Goal: Obtain resource: Download file/media

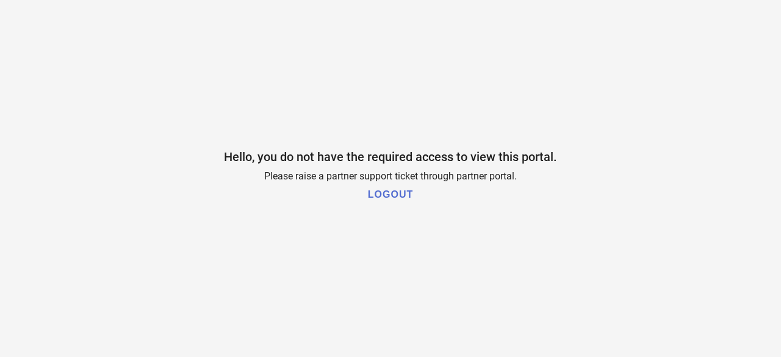
click at [371, 196] on h1 "LOGOUT" at bounding box center [390, 194] width 45 height 11
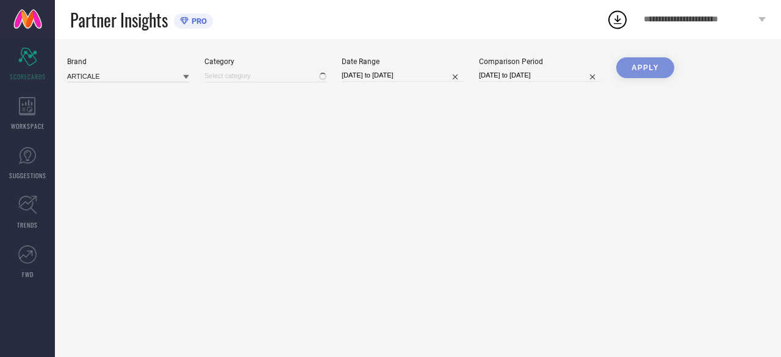
type input "All"
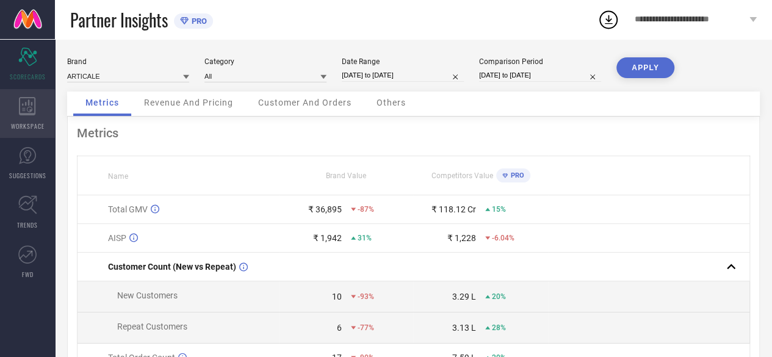
click at [26, 124] on span "WORKSPACE" at bounding box center [28, 125] width 34 height 9
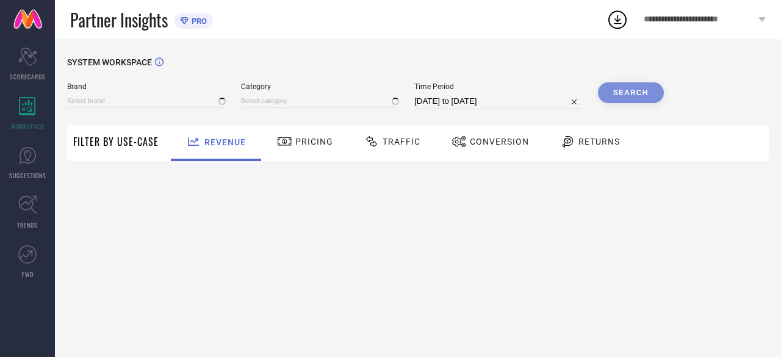
type input "ARTICALE"
type input "All"
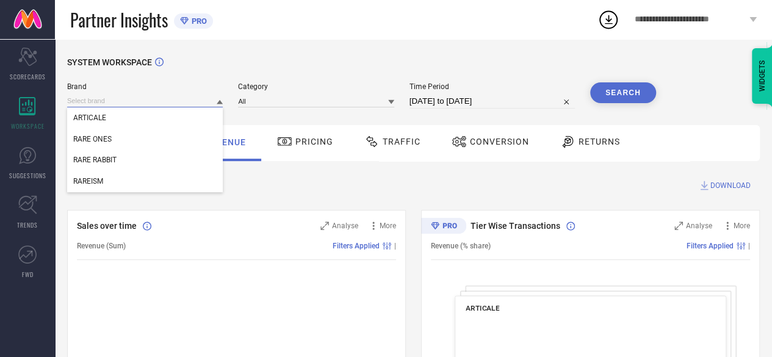
click at [131, 106] on input at bounding box center [145, 101] width 156 height 13
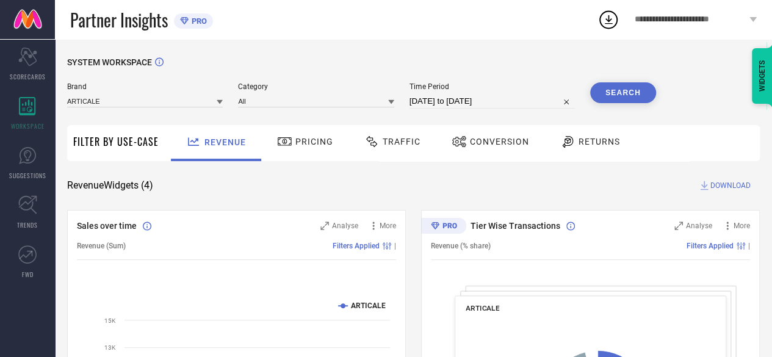
click at [112, 109] on div "Brand ARTICALE Category All Time Period 12-09-2025 to 12-10-2025 Search" at bounding box center [361, 100] width 589 height 37
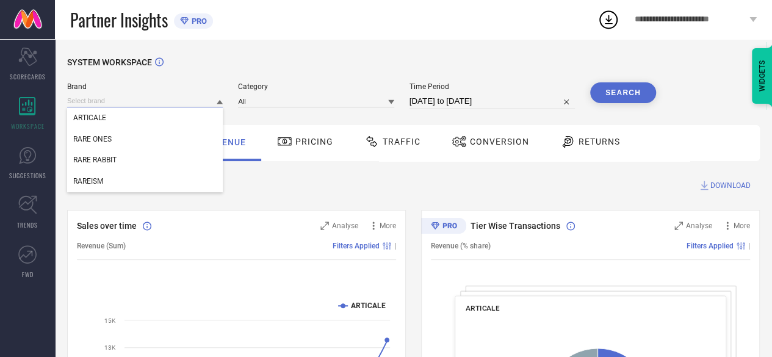
click at [106, 104] on input at bounding box center [145, 101] width 156 height 13
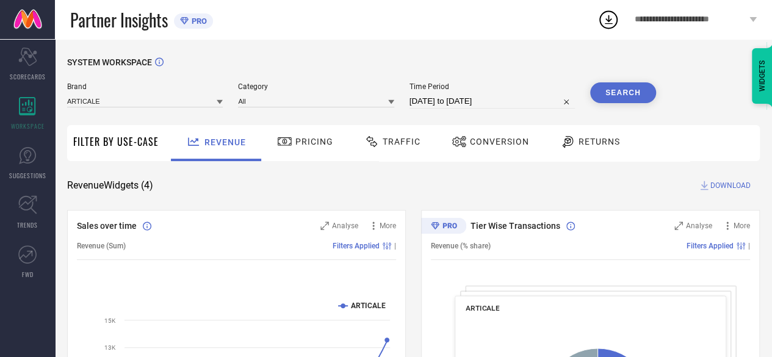
click at [109, 90] on span "Brand" at bounding box center [145, 86] width 156 height 9
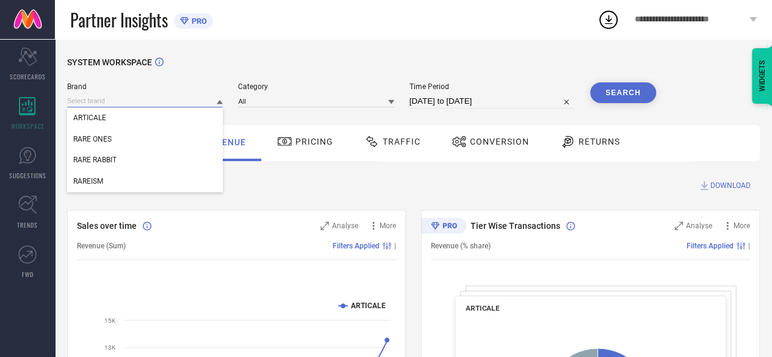
click at [178, 107] on input at bounding box center [145, 101] width 156 height 13
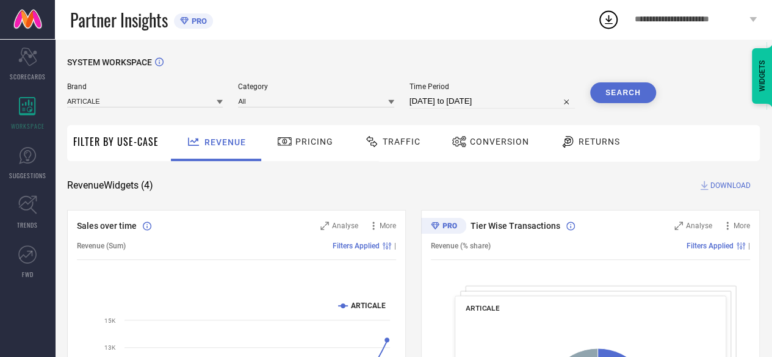
click at [187, 115] on div "Brand ARTICALE Category All Time Period 12-09-2025 to 12-10-2025 Search" at bounding box center [361, 100] width 589 height 37
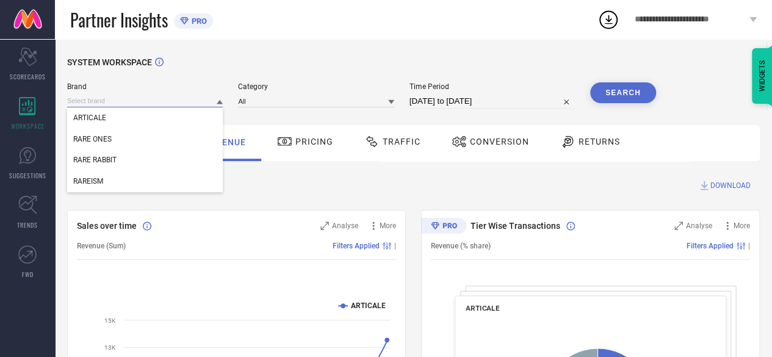
click at [198, 104] on input at bounding box center [145, 101] width 156 height 13
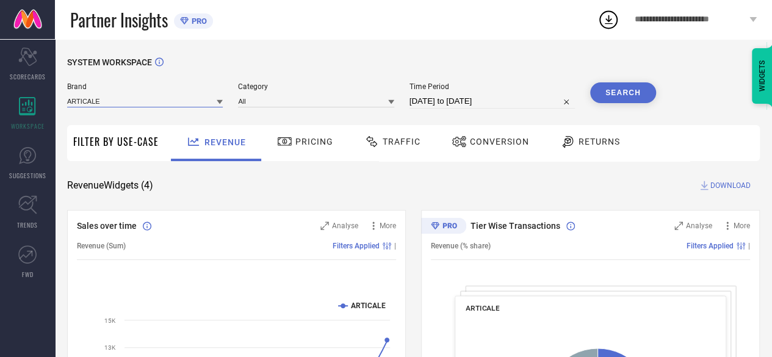
click at [198, 104] on input at bounding box center [145, 101] width 156 height 13
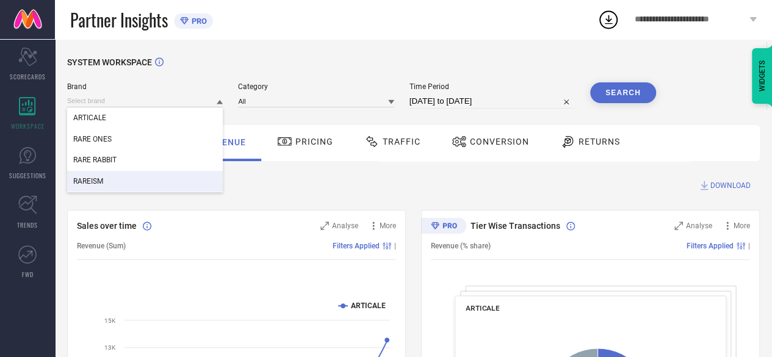
click at [182, 180] on div "RAREISM" at bounding box center [145, 181] width 156 height 21
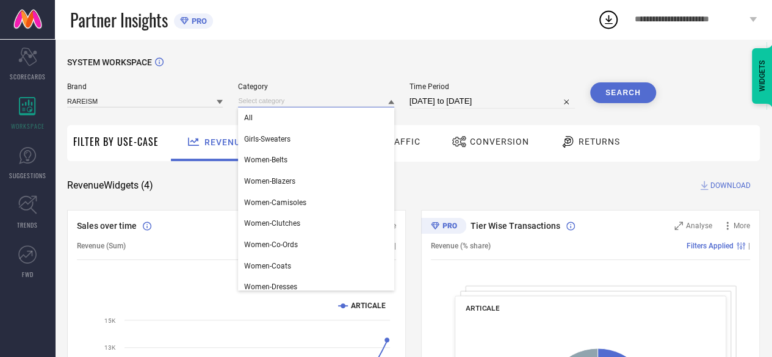
click at [327, 95] on input at bounding box center [316, 101] width 156 height 13
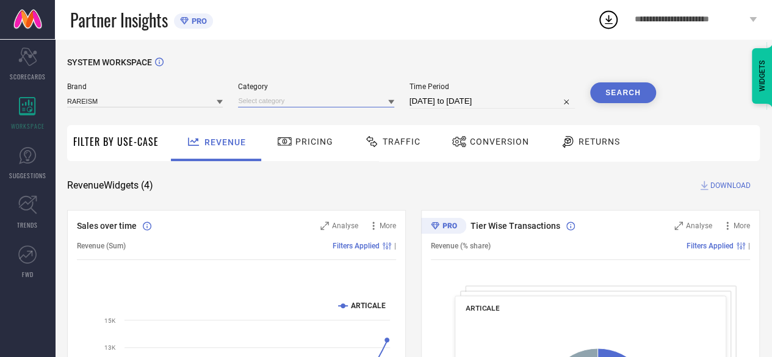
click at [327, 95] on input at bounding box center [316, 101] width 156 height 13
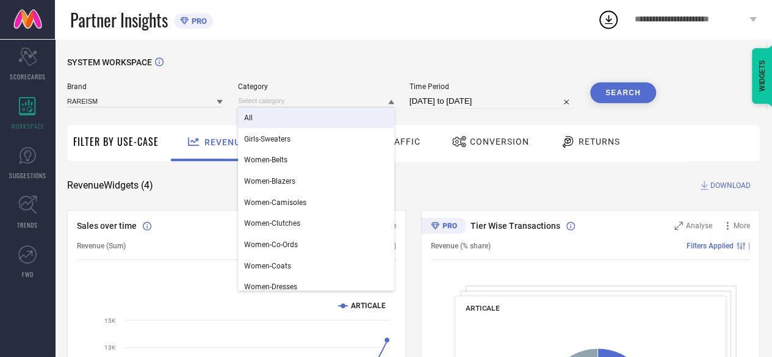
click at [280, 121] on div "All" at bounding box center [316, 117] width 156 height 21
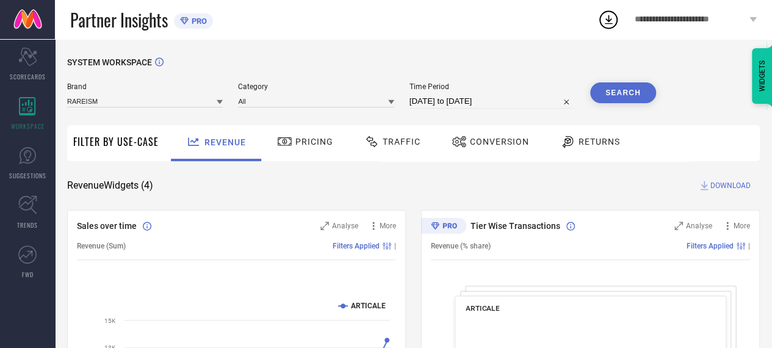
select select "8"
select select "2025"
select select "9"
select select "2025"
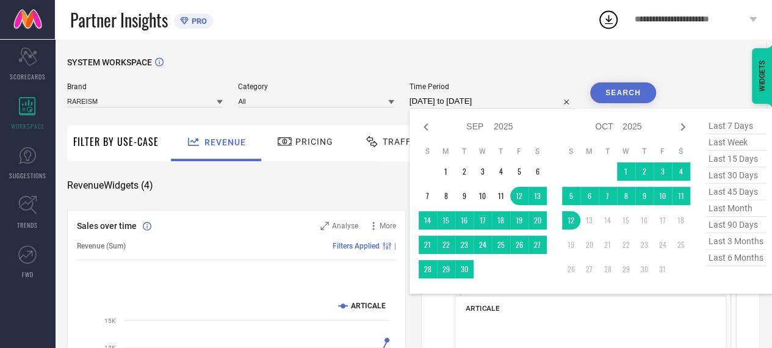
click at [418, 101] on input "12-09-2025 to 12-10-2025" at bounding box center [491, 101] width 165 height 15
click at [419, 125] on div "Jan Feb Mar Apr May Jun Jul Aug Sep Oct Nov Dec 2015 2016 2017 2018 2019 2020 2…" at bounding box center [592, 201] width 366 height 185
click at [428, 132] on icon at bounding box center [426, 127] width 15 height 15
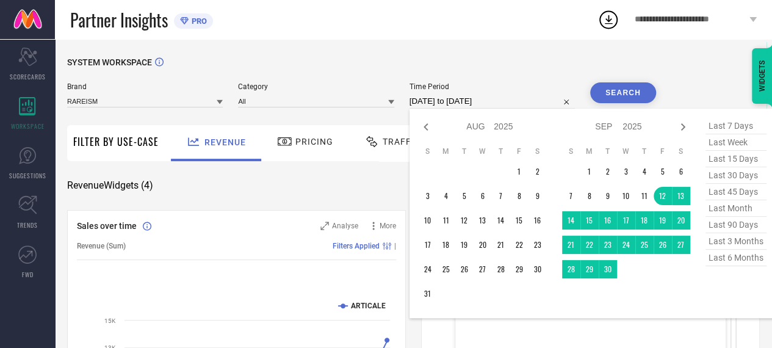
click at [428, 132] on icon at bounding box center [426, 127] width 15 height 15
select select "6"
select select "2025"
select select "7"
select select "2025"
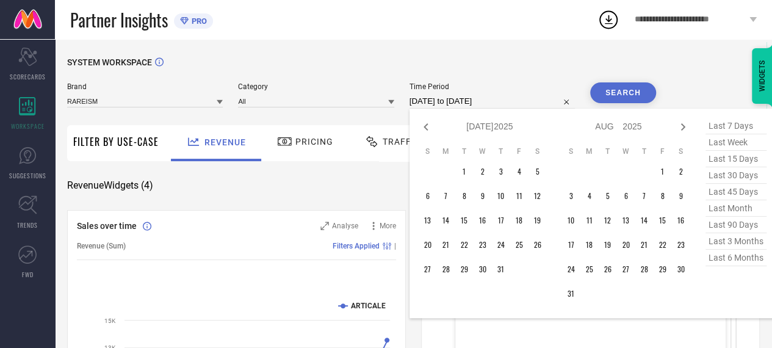
click at [428, 132] on icon at bounding box center [426, 127] width 15 height 15
select select "5"
select select "2025"
select select "6"
select select "2025"
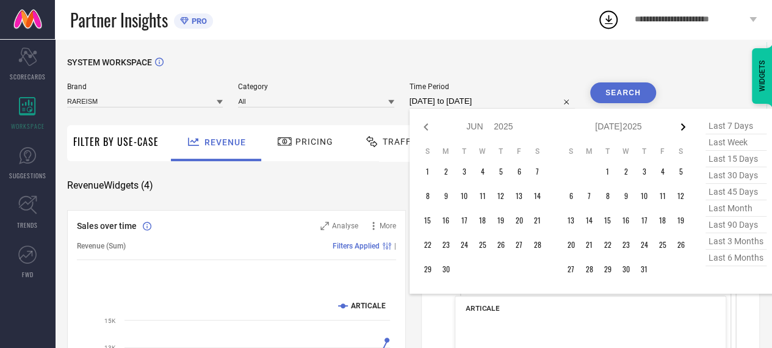
click at [686, 123] on icon at bounding box center [682, 127] width 15 height 15
select select "6"
select select "2025"
select select "7"
select select "2025"
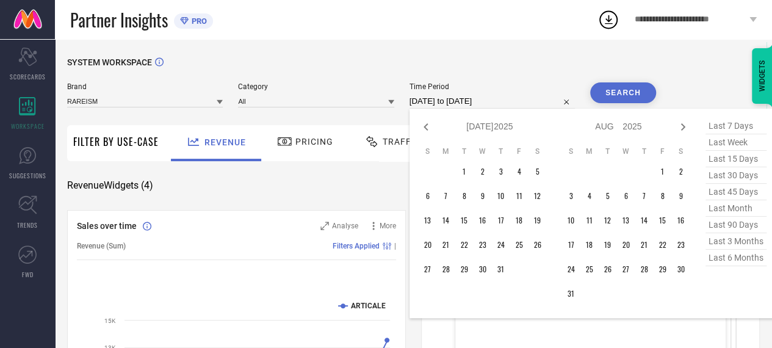
click at [686, 123] on icon at bounding box center [682, 127] width 15 height 15
select select "7"
select select "2025"
select select "8"
select select "2025"
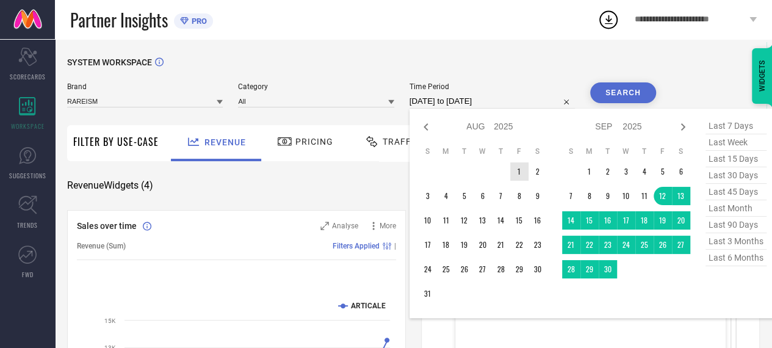
type input "After 01-08-2025"
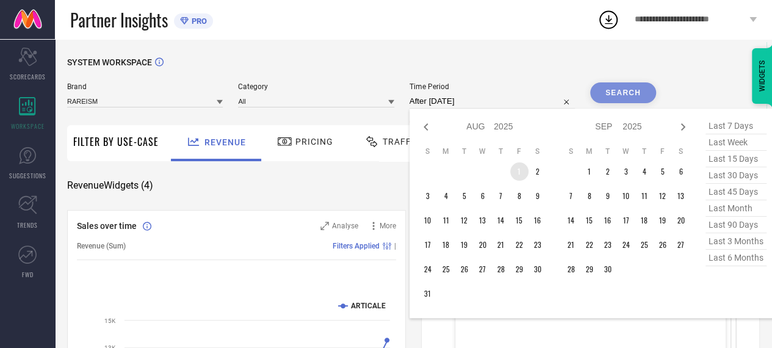
click at [519, 175] on td "1" at bounding box center [519, 171] width 18 height 18
click at [683, 129] on icon at bounding box center [682, 126] width 4 height 7
select select "8"
select select "2025"
select select "9"
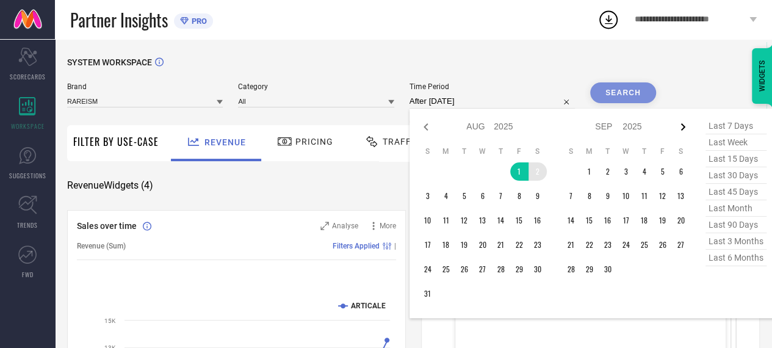
select select "2025"
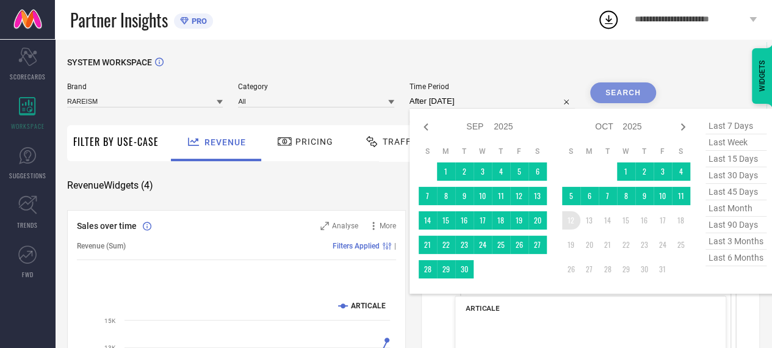
type input "01-08-2025 to 12-10-2025"
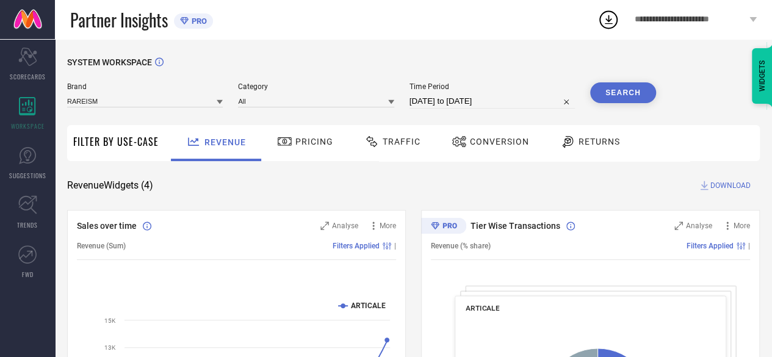
select select "7"
select select "2025"
select select "8"
select select "2025"
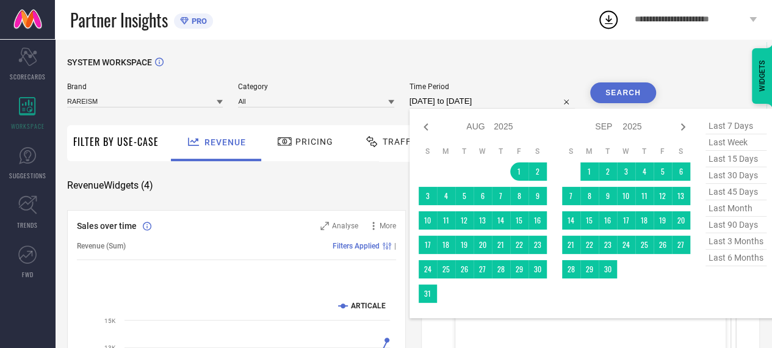
click at [439, 95] on input "01-08-2025 to 12-10-2025" at bounding box center [491, 101] width 165 height 15
click at [424, 121] on icon at bounding box center [426, 127] width 15 height 15
select select "6"
select select "2025"
select select "7"
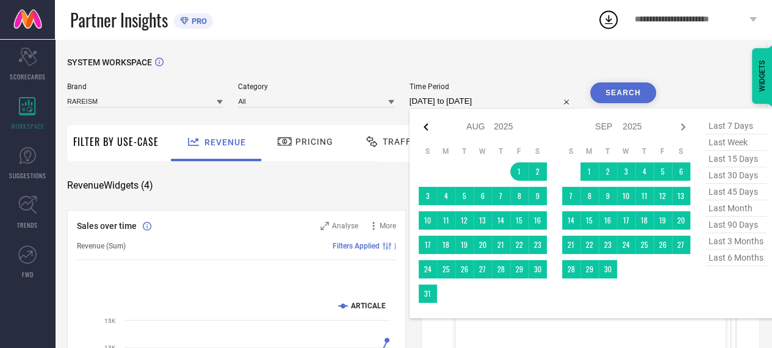
select select "2025"
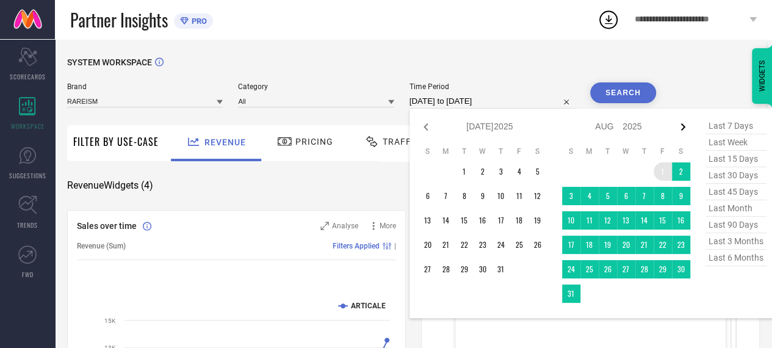
click at [681, 129] on icon at bounding box center [682, 127] width 15 height 15
select select "7"
select select "2025"
select select "8"
select select "2025"
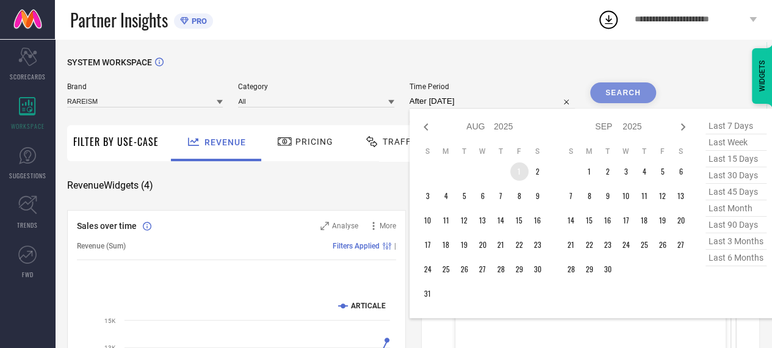
click at [528, 173] on td "1" at bounding box center [519, 171] width 18 height 18
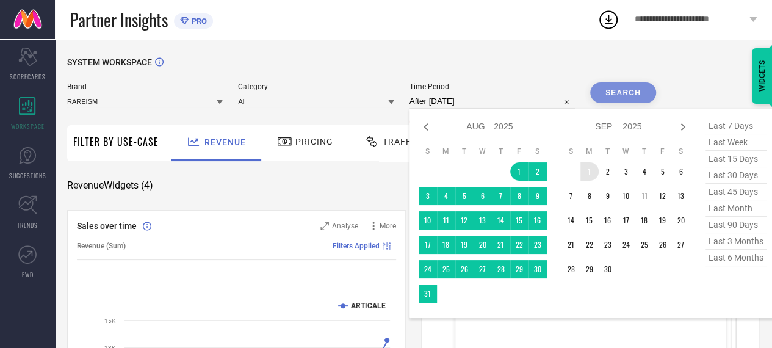
type input "01-08-2025 to 01-09-2025"
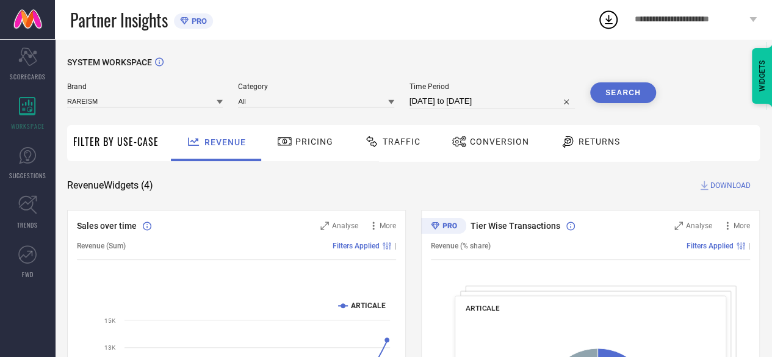
click at [425, 86] on span "Time Period" at bounding box center [491, 86] width 165 height 9
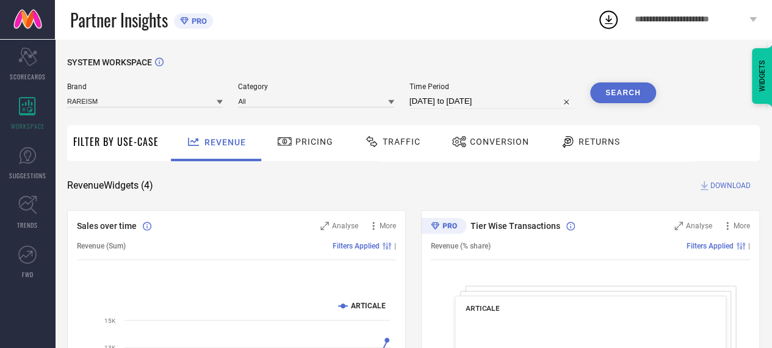
select select "7"
select select "2025"
select select "8"
select select "2025"
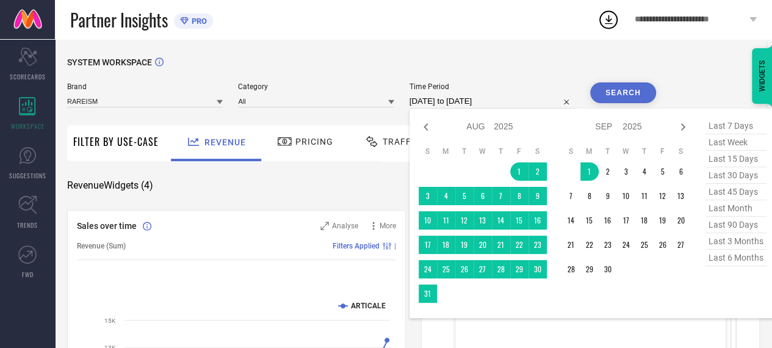
click at [430, 98] on input "01-08-2025 to 01-09-2025" at bounding box center [491, 101] width 165 height 15
type input "After 01-09-2025"
click at [591, 174] on td "1" at bounding box center [589, 171] width 18 height 18
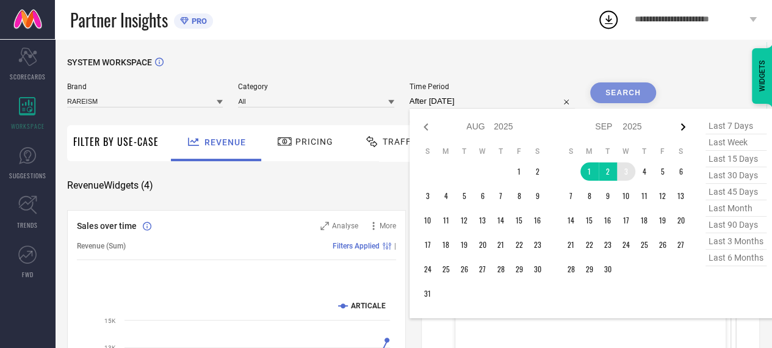
click at [681, 130] on icon at bounding box center [682, 127] width 15 height 15
select select "8"
select select "2025"
select select "9"
select select "2025"
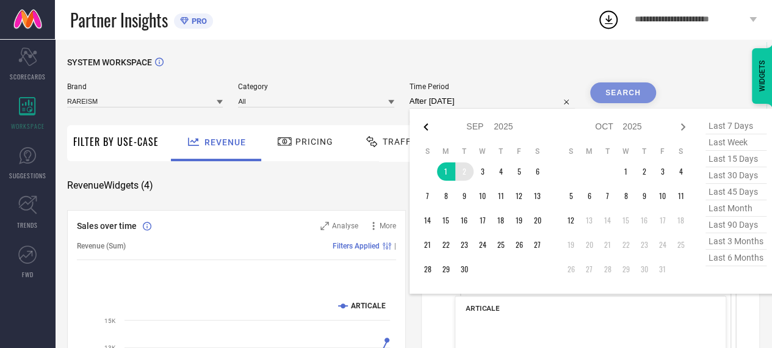
click at [425, 128] on icon at bounding box center [426, 127] width 15 height 15
select select "7"
select select "2025"
select select "8"
select select "2025"
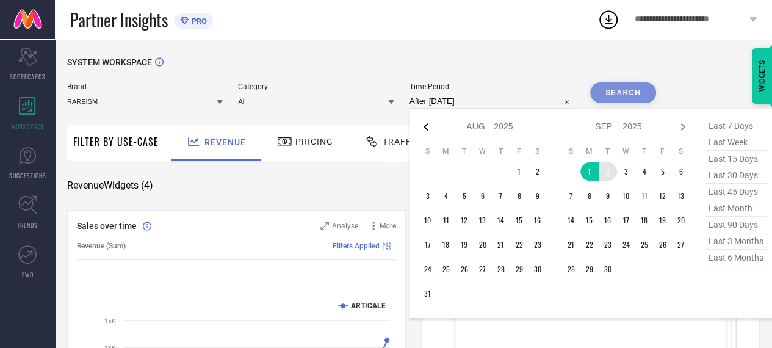
click at [422, 127] on icon at bounding box center [426, 127] width 15 height 15
select select "6"
select select "2025"
select select "7"
select select "2025"
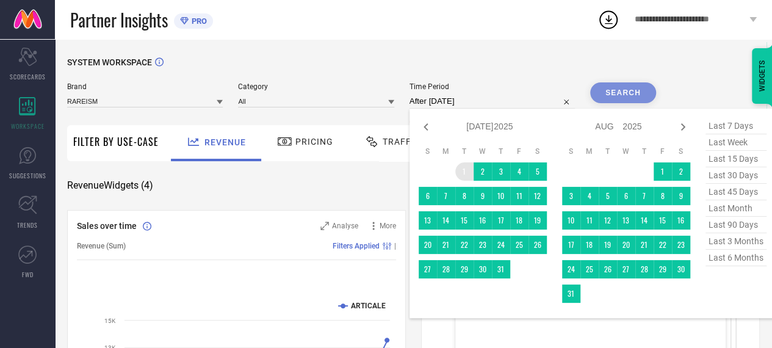
type input "01-07-2025 to 01-09-2025"
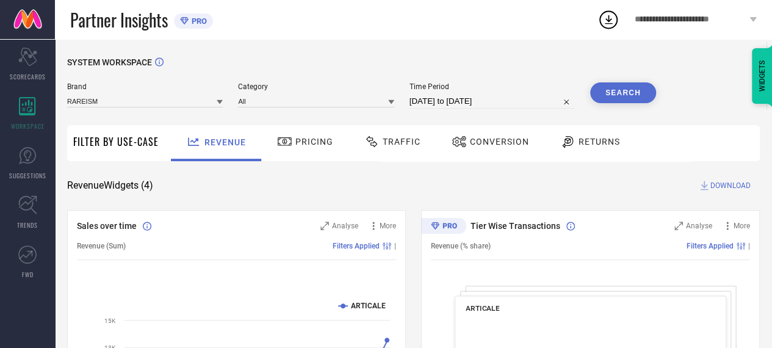
click at [466, 103] on input "01-07-2025 to 01-09-2025" at bounding box center [491, 101] width 165 height 15
select select "6"
select select "2025"
select select "7"
select select "2025"
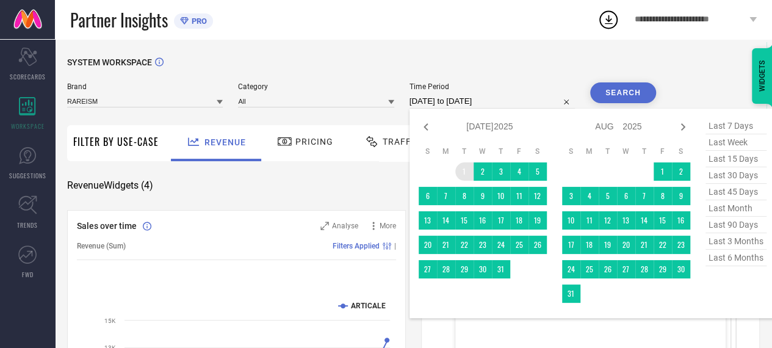
type input "After 01-07-2025"
click at [465, 169] on td "1" at bounding box center [464, 171] width 18 height 18
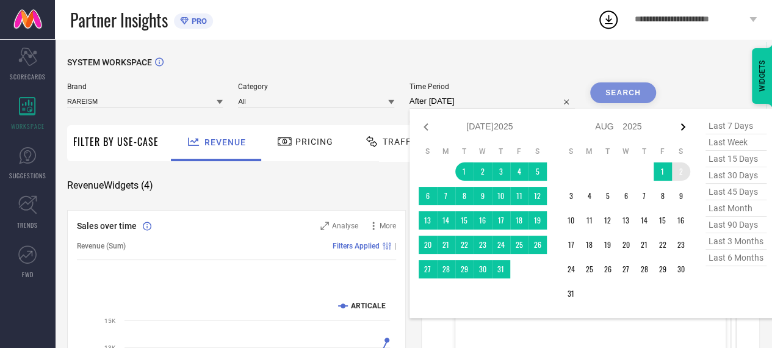
click at [687, 131] on icon at bounding box center [682, 127] width 15 height 15
select select "7"
select select "2025"
select select "8"
select select "2025"
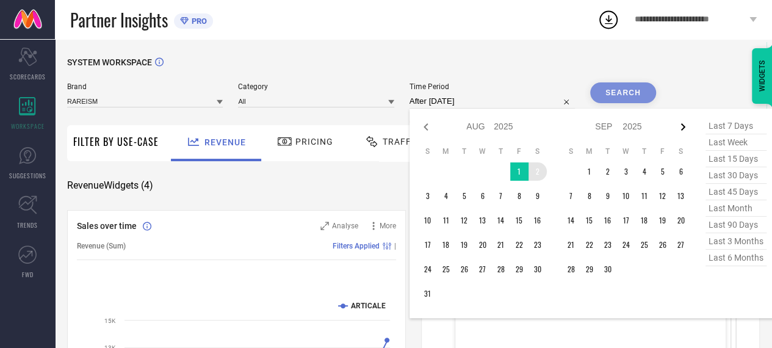
click at [687, 131] on icon at bounding box center [682, 127] width 15 height 15
select select "8"
select select "2025"
select select "9"
select select "2025"
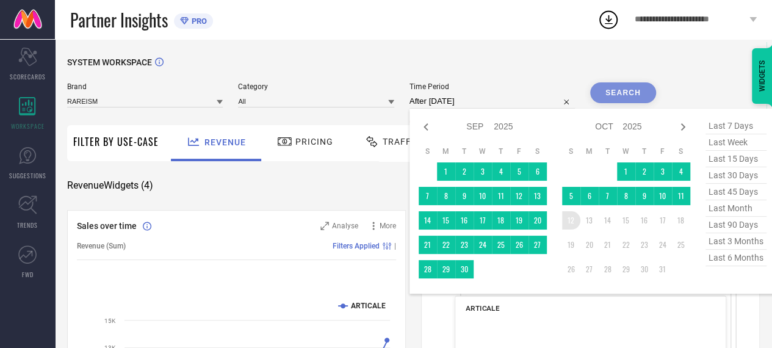
type input "01-07-2025 to 12-10-2025"
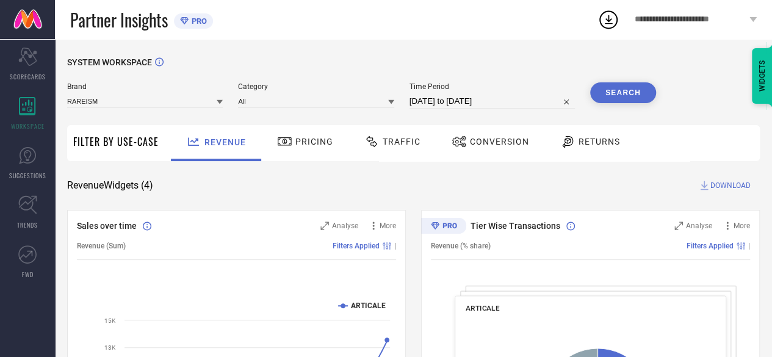
click at [623, 88] on button "Search" at bounding box center [623, 92] width 66 height 21
select select "6"
select select "2025"
select select "7"
select select "2025"
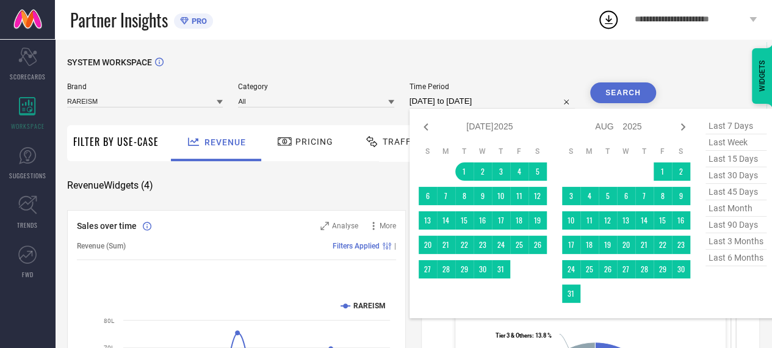
click at [446, 100] on input "01-07-2025 to 12-10-2025" at bounding box center [491, 101] width 165 height 15
click at [688, 131] on icon at bounding box center [682, 127] width 15 height 15
select select "7"
select select "2025"
select select "8"
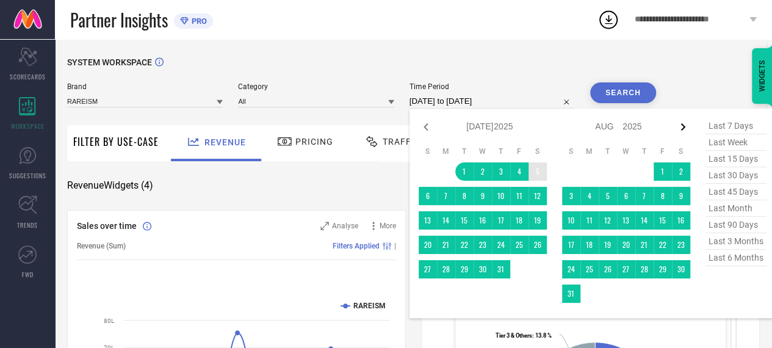
select select "2025"
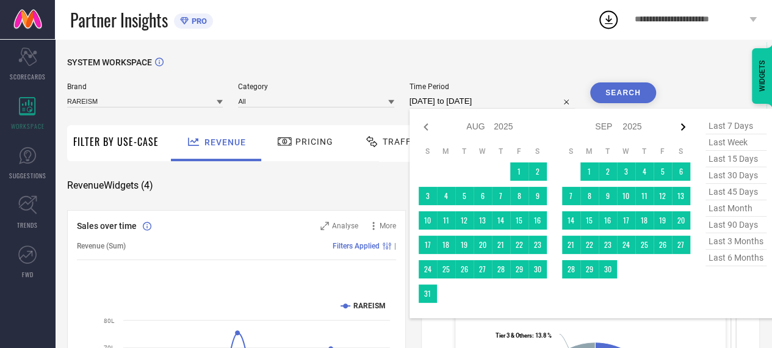
click at [685, 131] on icon at bounding box center [682, 127] width 15 height 15
select select "8"
select select "2025"
select select "9"
select select "2025"
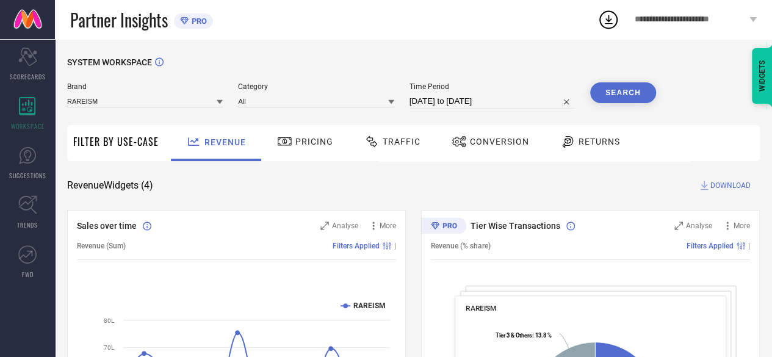
click at [546, 62] on div "SYSTEM WORKSPACE" at bounding box center [413, 69] width 693 height 25
click at [623, 102] on button "Search" at bounding box center [623, 92] width 66 height 21
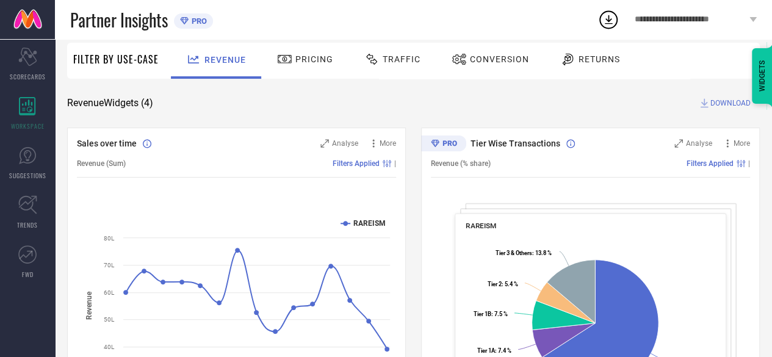
scroll to position [82, 0]
click at [716, 99] on span "DOWNLOAD" at bounding box center [730, 104] width 40 height 12
